Goal: Check status: Check status

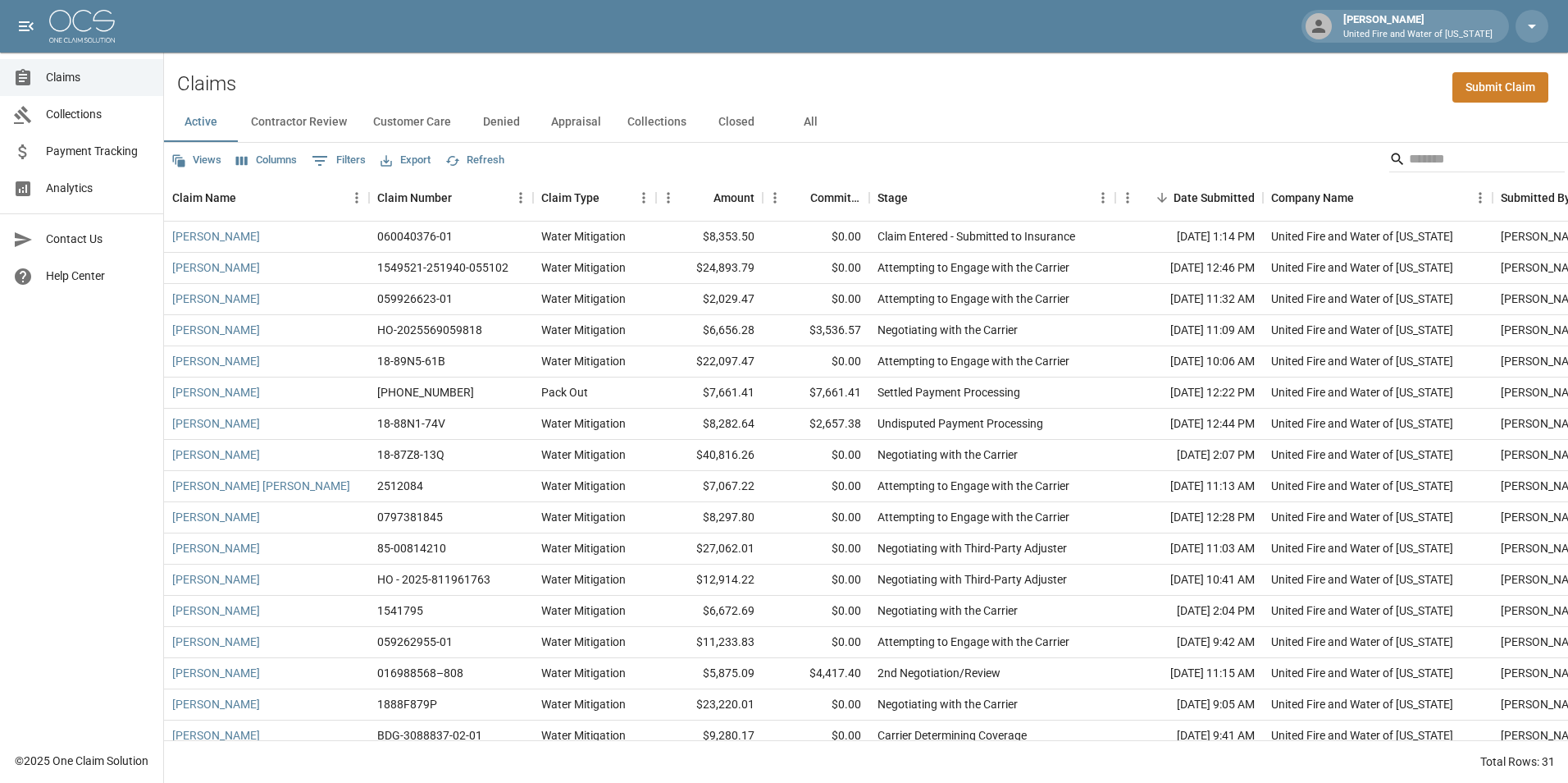
click at [100, 150] on span "Payment Tracking" at bounding box center [97, 152] width 104 height 17
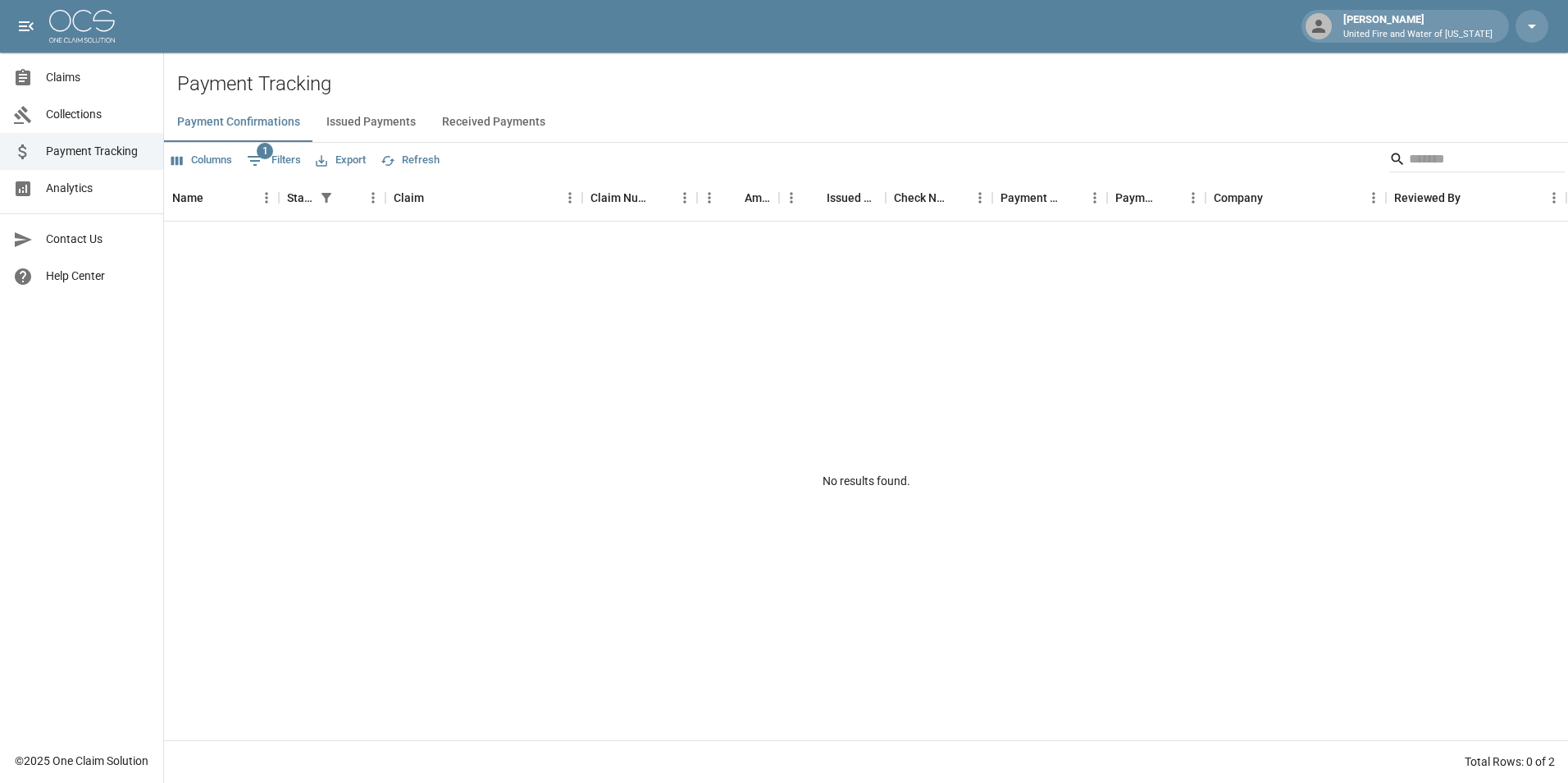
click at [67, 79] on span "Claims" at bounding box center [97, 77] width 104 height 17
